Goal: Task Accomplishment & Management: Use online tool/utility

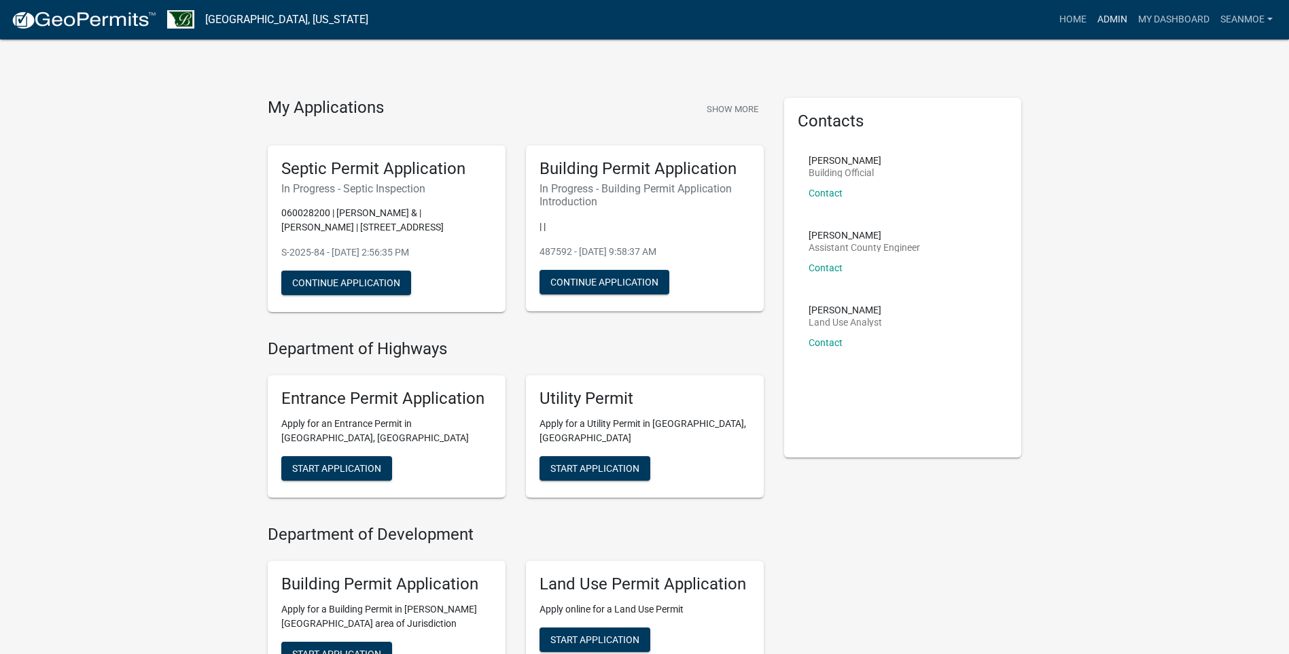
click at [1114, 20] on link "Admin" at bounding box center [1112, 20] width 41 height 26
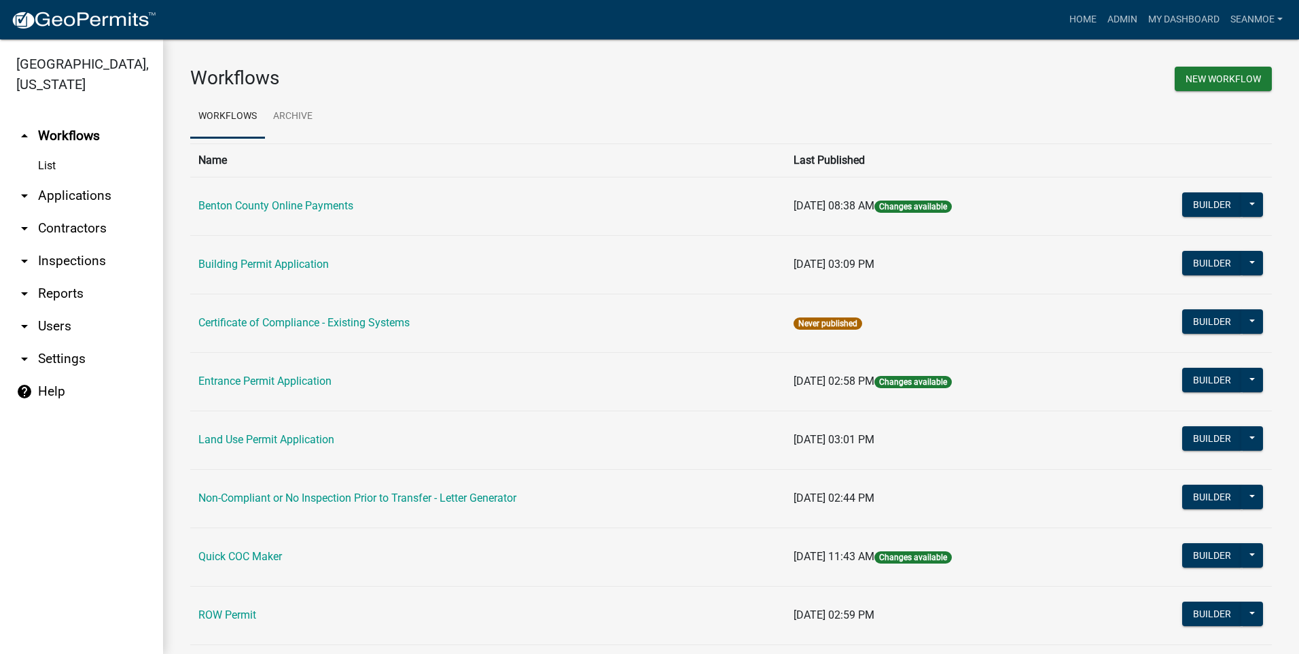
click at [81, 198] on link "arrow_drop_down Applications" at bounding box center [81, 195] width 163 height 33
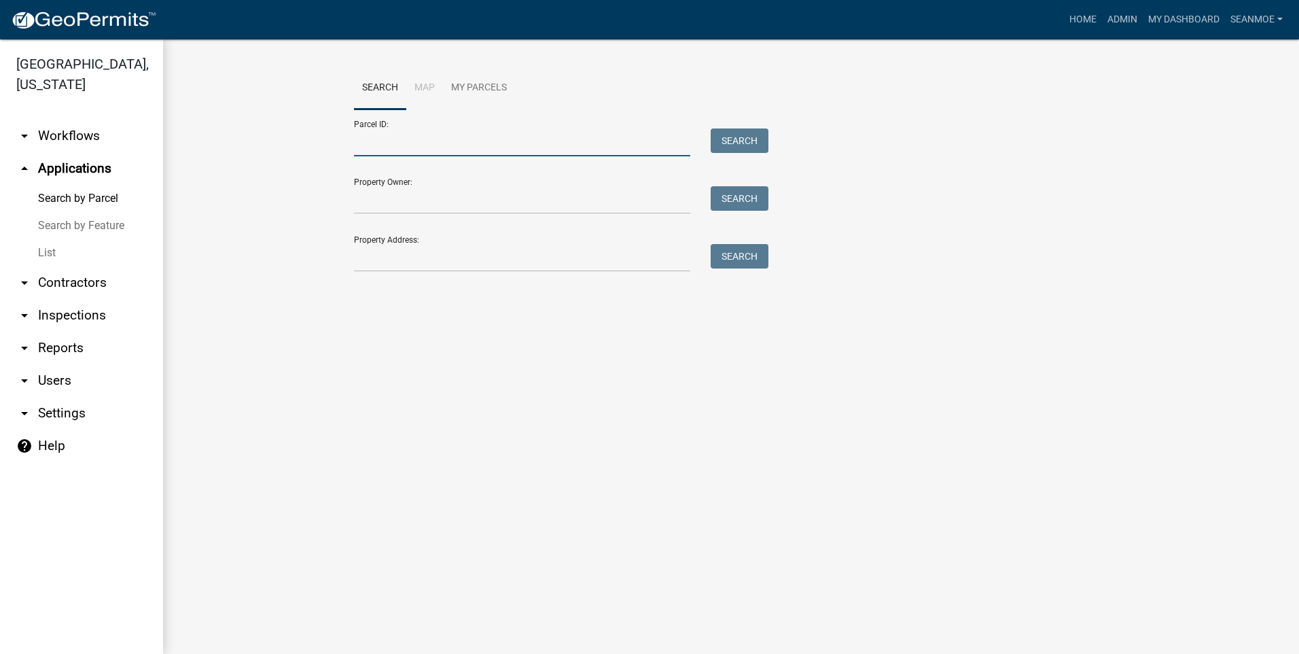
click at [491, 150] on input "Parcel ID:" at bounding box center [522, 142] width 336 height 28
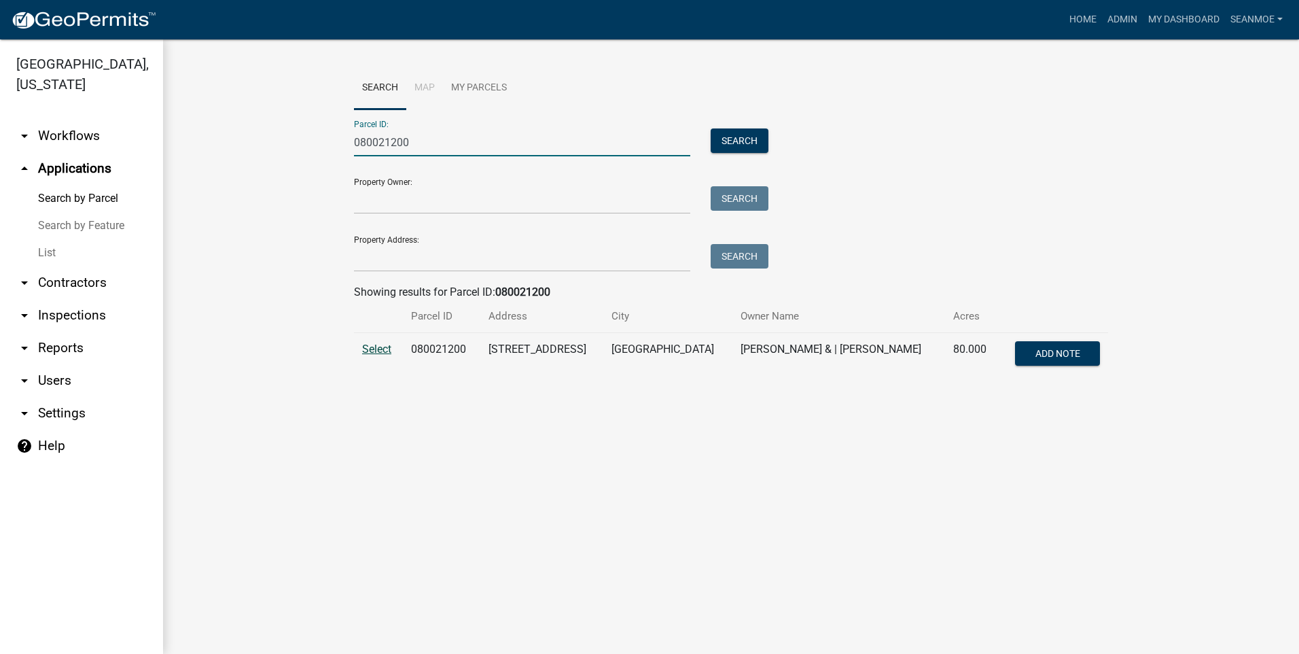
type input "080021200"
click at [382, 352] on span "Select" at bounding box center [376, 349] width 29 height 13
